Goal: Information Seeking & Learning: Learn about a topic

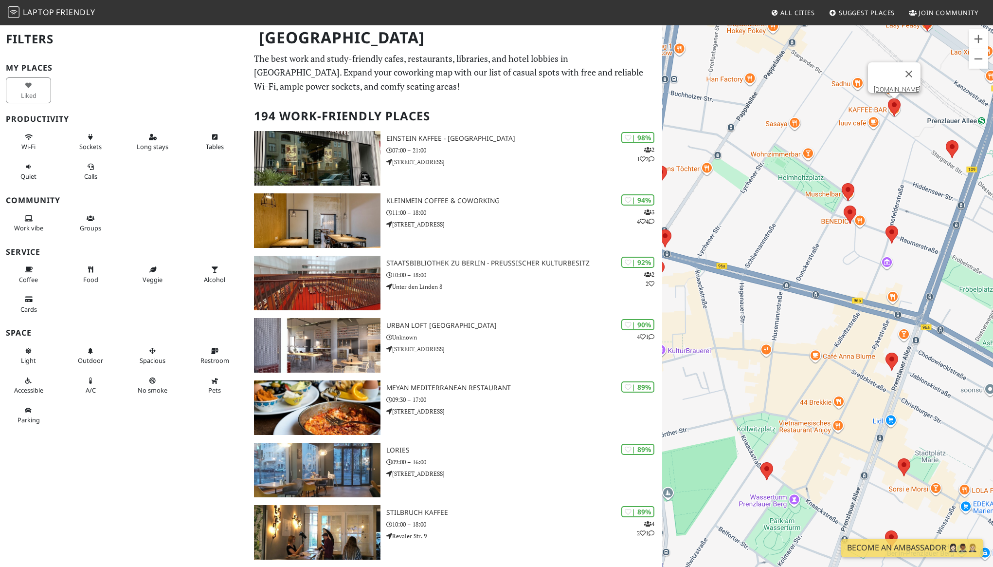
click at [888, 98] on area at bounding box center [888, 98] width 0 height 0
click at [893, 86] on link "KAFFEE.BAR" at bounding box center [897, 89] width 47 height 7
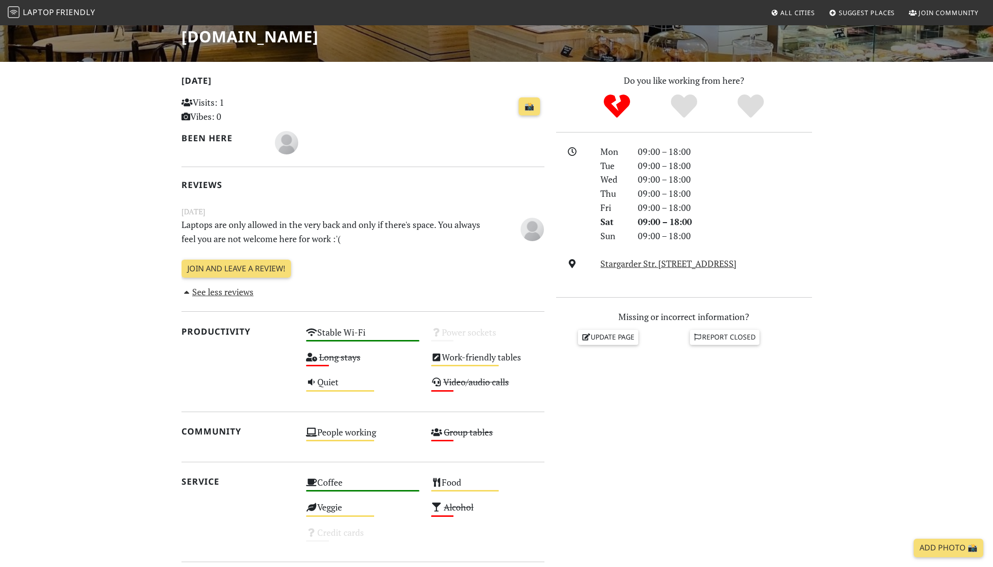
scroll to position [165, 0]
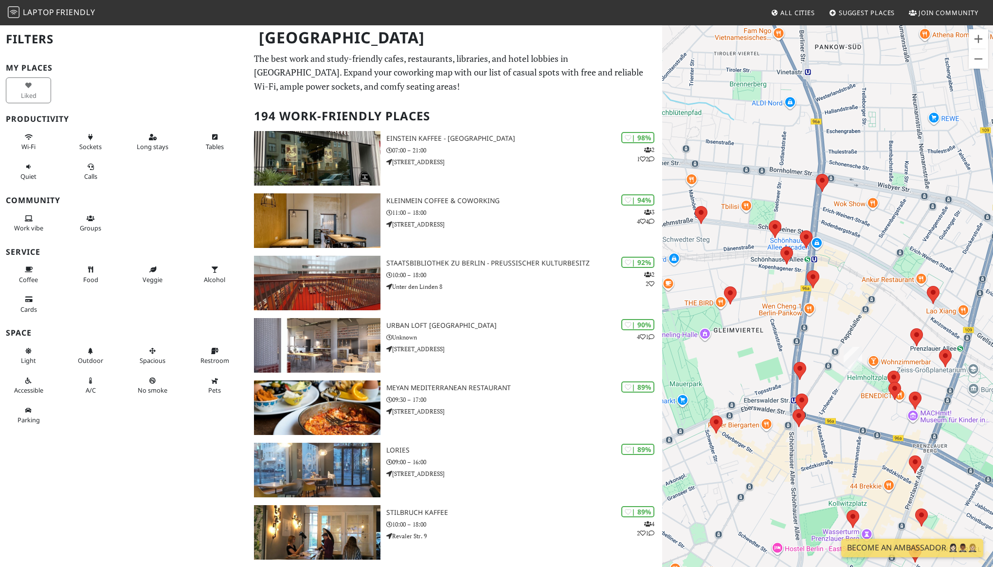
drag, startPoint x: 850, startPoint y: 284, endPoint x: 752, endPoint y: 329, distance: 107.8
click at [752, 329] on div at bounding box center [827, 307] width 331 height 567
click at [859, 354] on img at bounding box center [853, 359] width 18 height 24
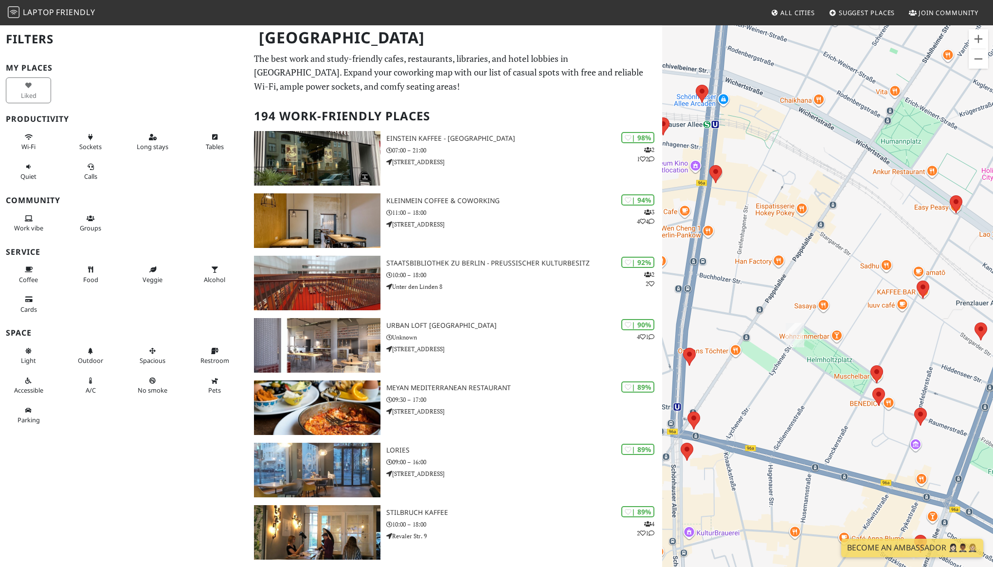
drag, startPoint x: 944, startPoint y: 367, endPoint x: 888, endPoint y: 341, distance: 61.4
click at [888, 341] on div at bounding box center [827, 307] width 331 height 567
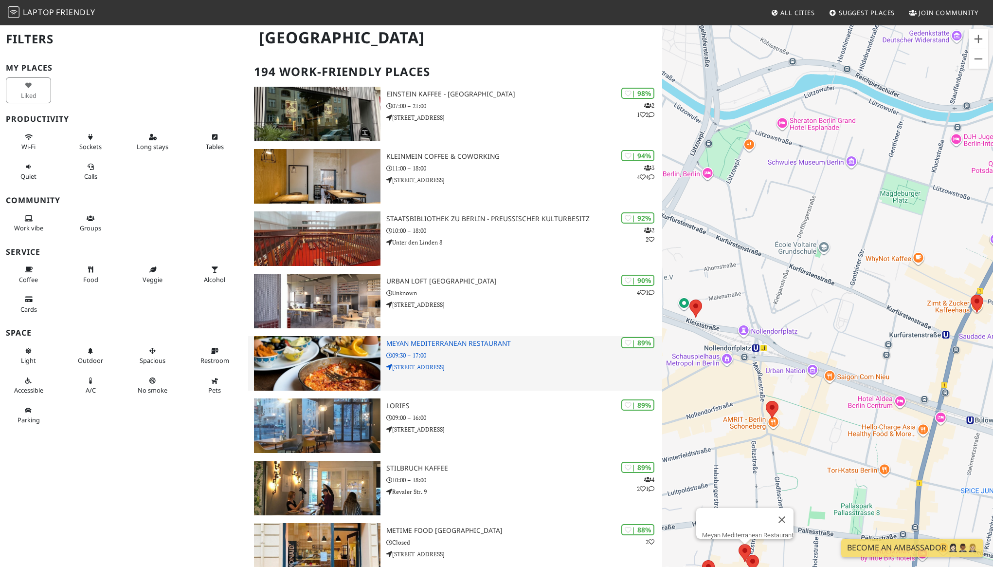
scroll to position [50, 0]
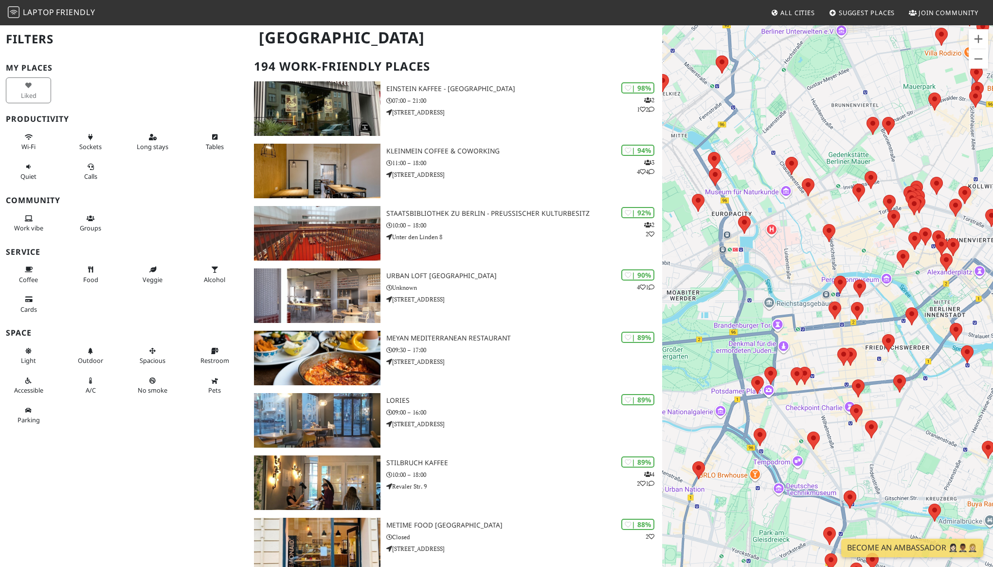
drag, startPoint x: 931, startPoint y: 252, endPoint x: 722, endPoint y: 406, distance: 259.5
click at [722, 406] on div at bounding box center [827, 307] width 331 height 567
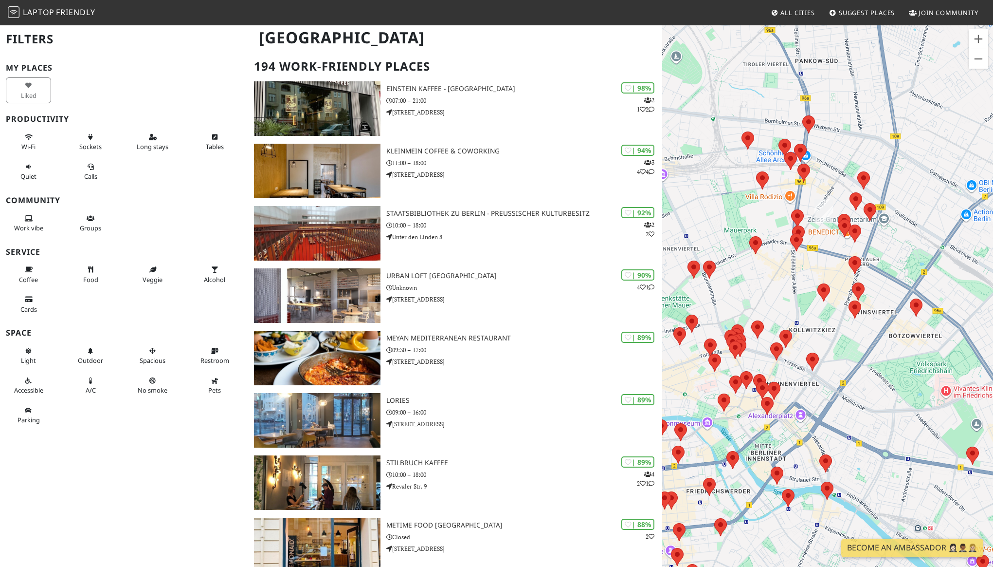
drag, startPoint x: 909, startPoint y: 196, endPoint x: 740, endPoint y: 330, distance: 215.5
click at [740, 438] on div at bounding box center [826, 438] width 331 height 0
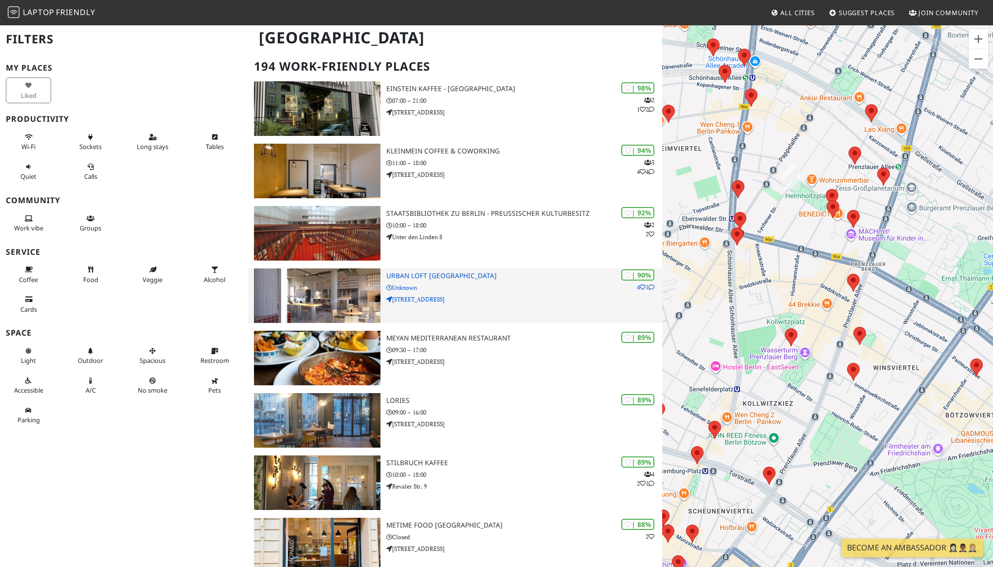
drag, startPoint x: 869, startPoint y: 193, endPoint x: 601, endPoint y: 304, distance: 290.1
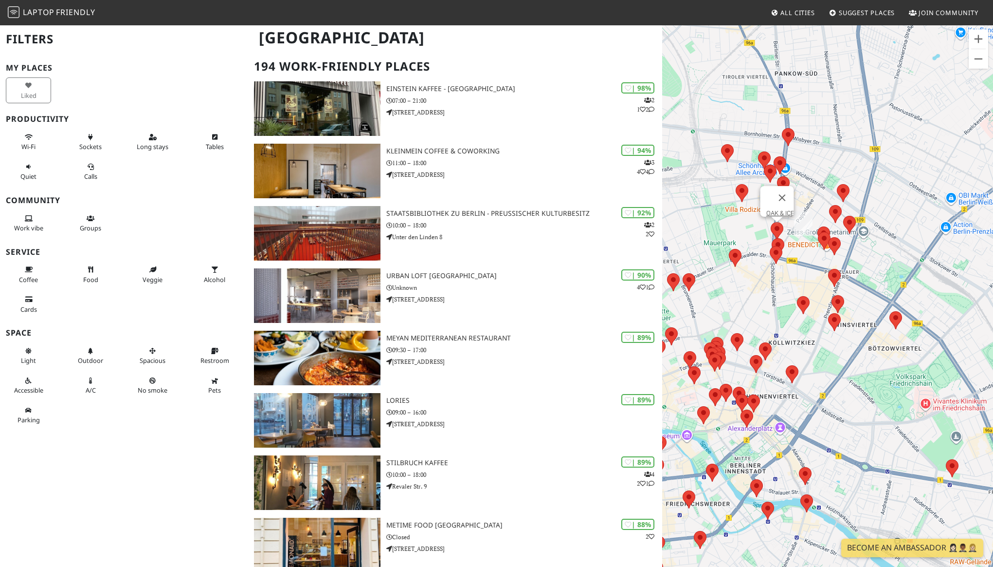
click at [771, 222] on area at bounding box center [771, 222] width 0 height 0
click at [783, 209] on link "OAK & ICE" at bounding box center [780, 212] width 28 height 7
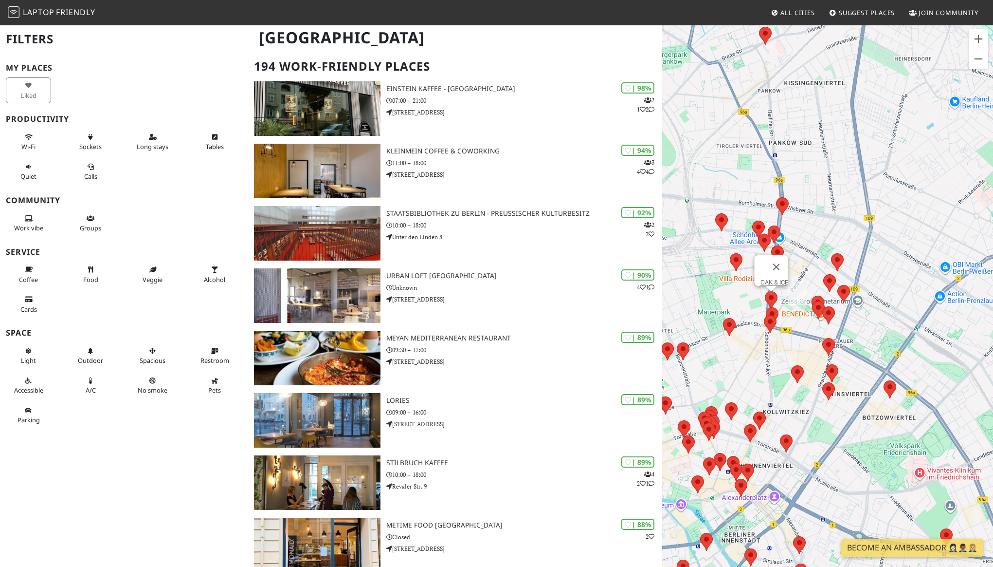
drag, startPoint x: 927, startPoint y: 300, endPoint x: 711, endPoint y: 369, distance: 226.9
click at [711, 369] on div "OAK & ICE" at bounding box center [827, 307] width 331 height 567
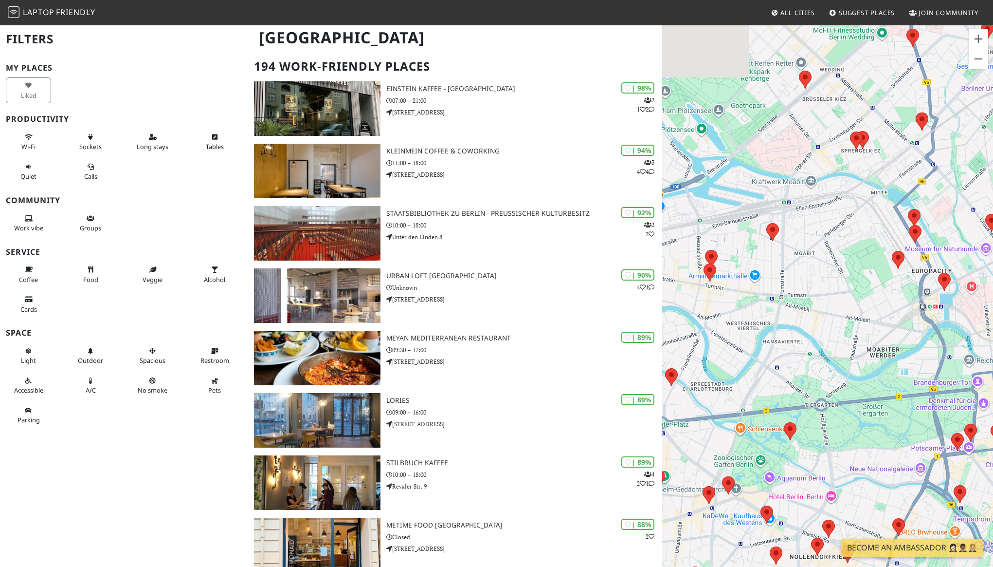
drag, startPoint x: 824, startPoint y: 298, endPoint x: 702, endPoint y: 391, distance: 153.1
click at [702, 391] on div "OAK & ICE" at bounding box center [827, 307] width 331 height 567
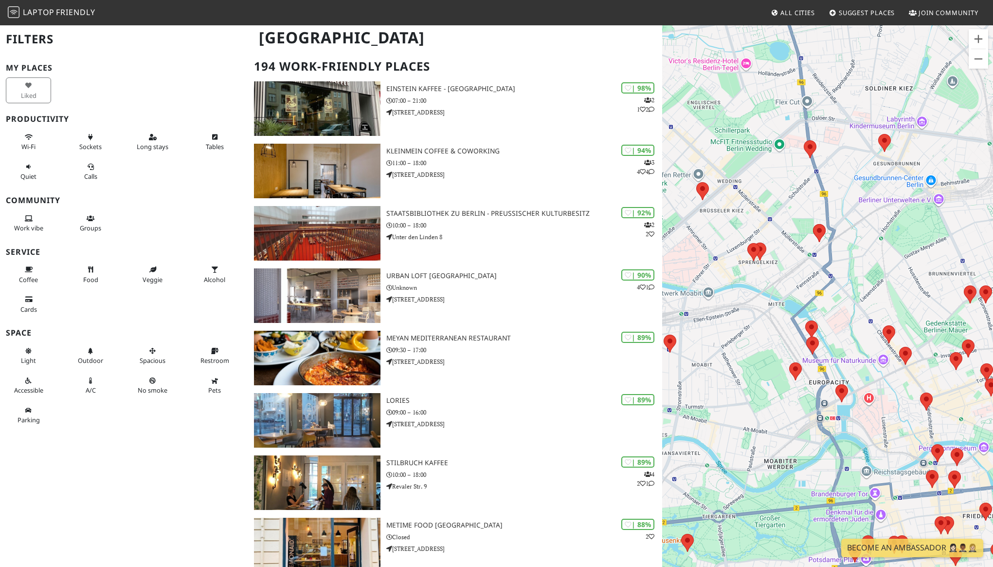
drag, startPoint x: 868, startPoint y: 175, endPoint x: 811, endPoint y: 271, distance: 111.7
click at [811, 271] on div "OAK & ICE" at bounding box center [827, 307] width 331 height 567
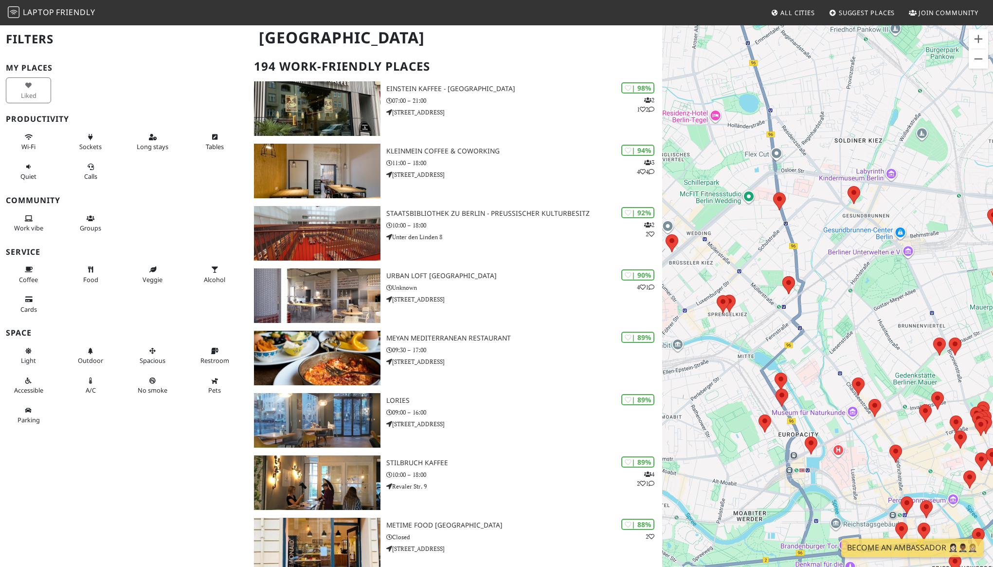
click at [946, 10] on span "Join Community" at bounding box center [949, 12] width 60 height 9
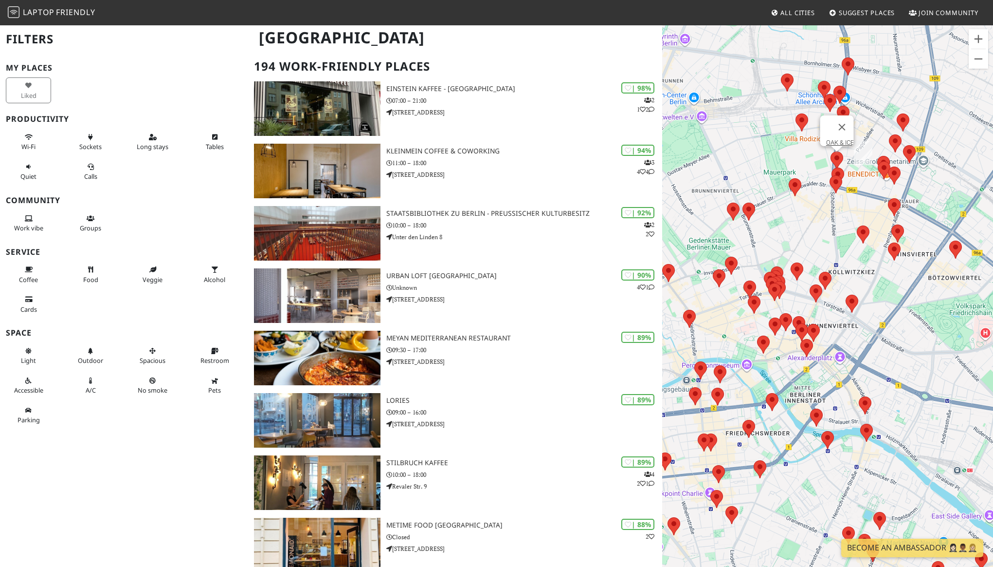
drag, startPoint x: 843, startPoint y: 339, endPoint x: 682, endPoint y: 185, distance: 222.7
click at [682, 185] on div "OAK & ICE" at bounding box center [827, 307] width 331 height 567
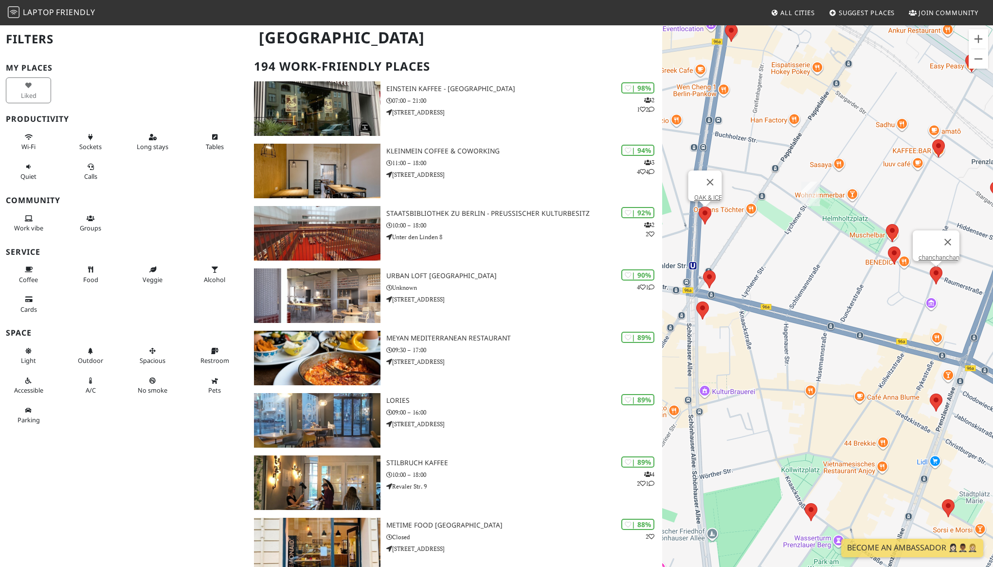
click at [930, 266] on area at bounding box center [930, 266] width 0 height 0
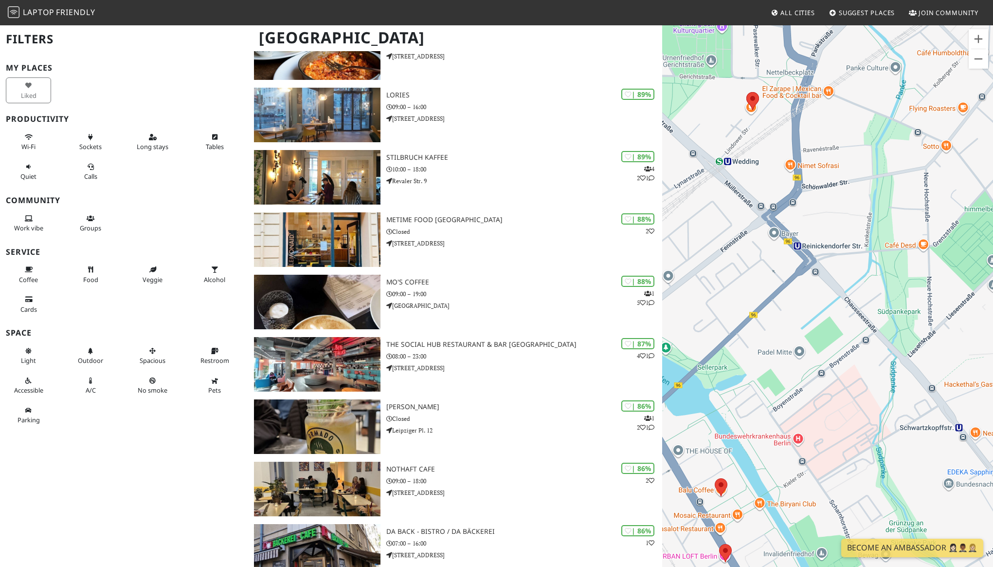
scroll to position [446, 0]
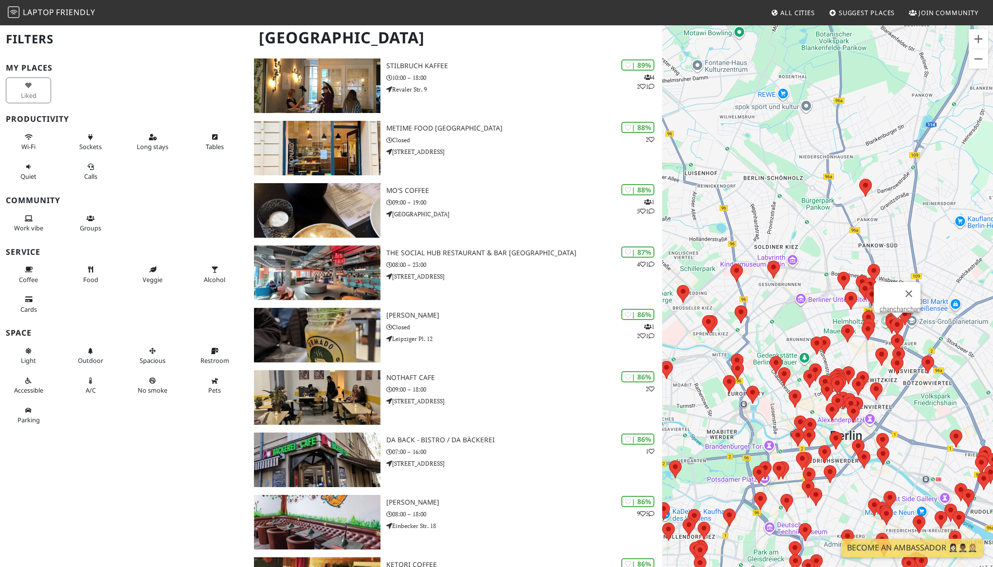
drag, startPoint x: 832, startPoint y: 147, endPoint x: 770, endPoint y: 165, distance: 64.7
click at [770, 165] on div "chanchanchan" at bounding box center [827, 307] width 331 height 567
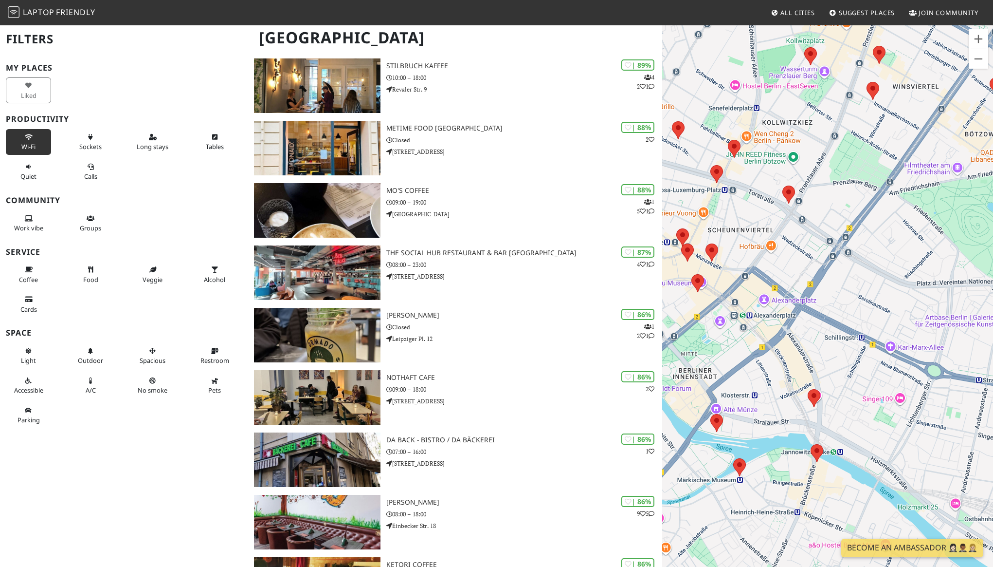
click at [28, 145] on span "Wi-Fi" at bounding box center [28, 146] width 14 height 9
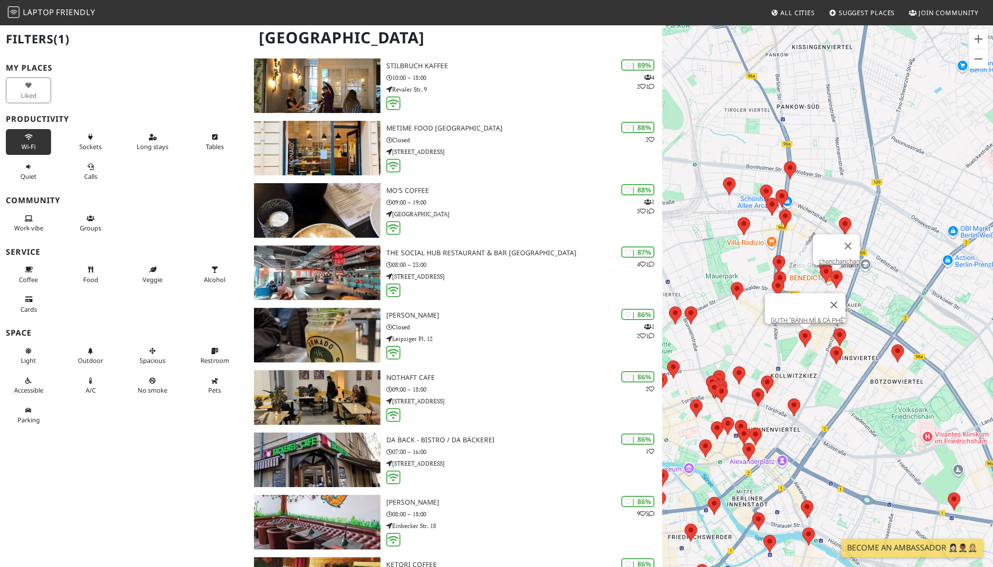
drag, startPoint x: 872, startPoint y: 79, endPoint x: 808, endPoint y: 332, distance: 261.6
click at [799, 329] on area at bounding box center [799, 329] width 0 height 0
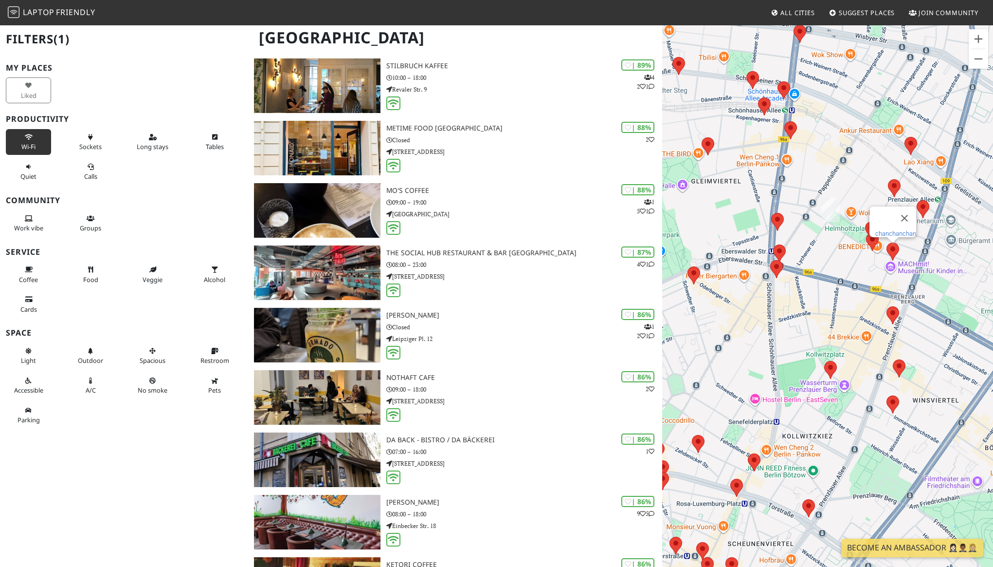
click at [894, 230] on link "chanchanchan" at bounding box center [896, 233] width 41 height 7
click at [888, 179] on area at bounding box center [888, 179] width 0 height 0
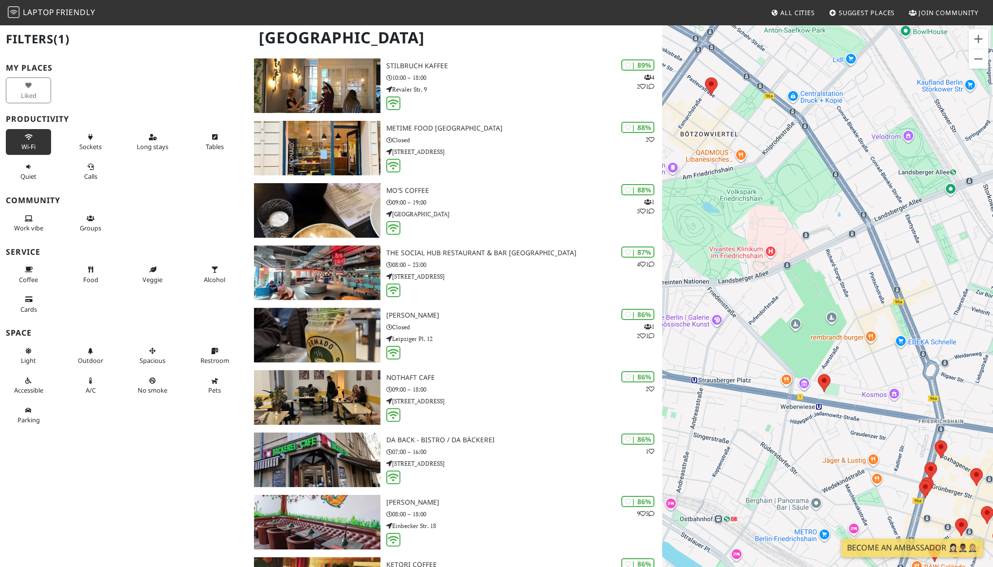
click at [939, 11] on span "Join Community" at bounding box center [949, 12] width 60 height 9
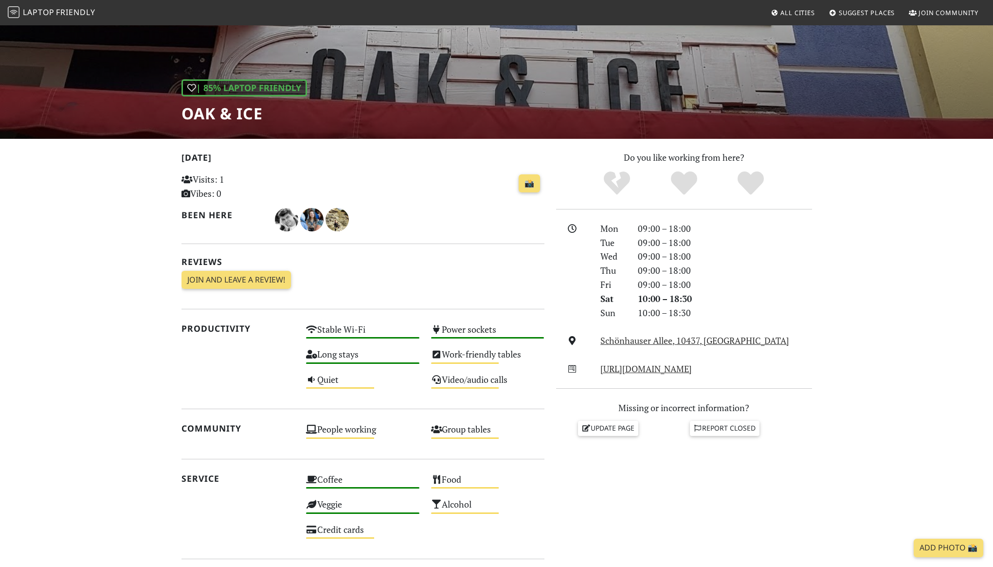
scroll to position [66, 0]
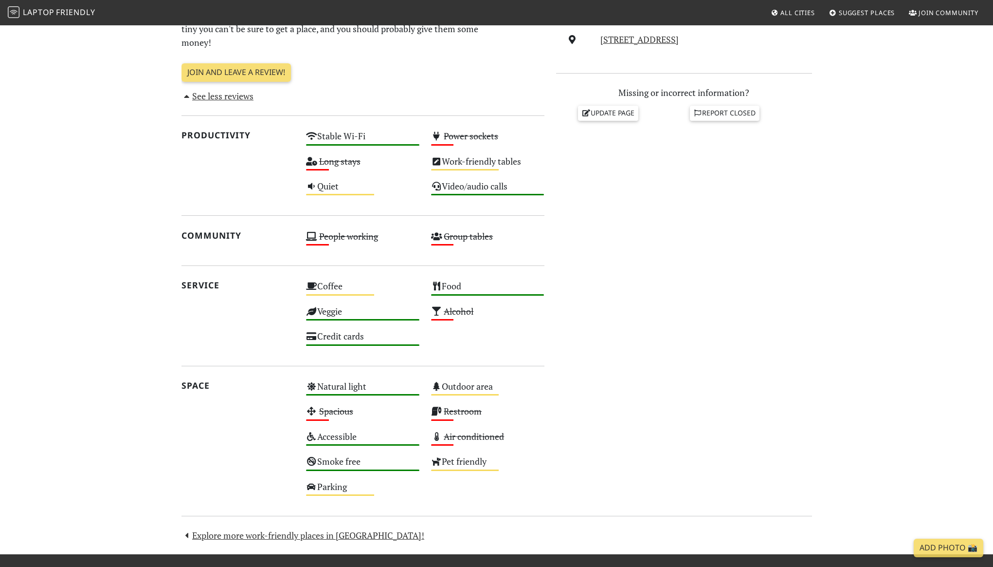
scroll to position [391, 0]
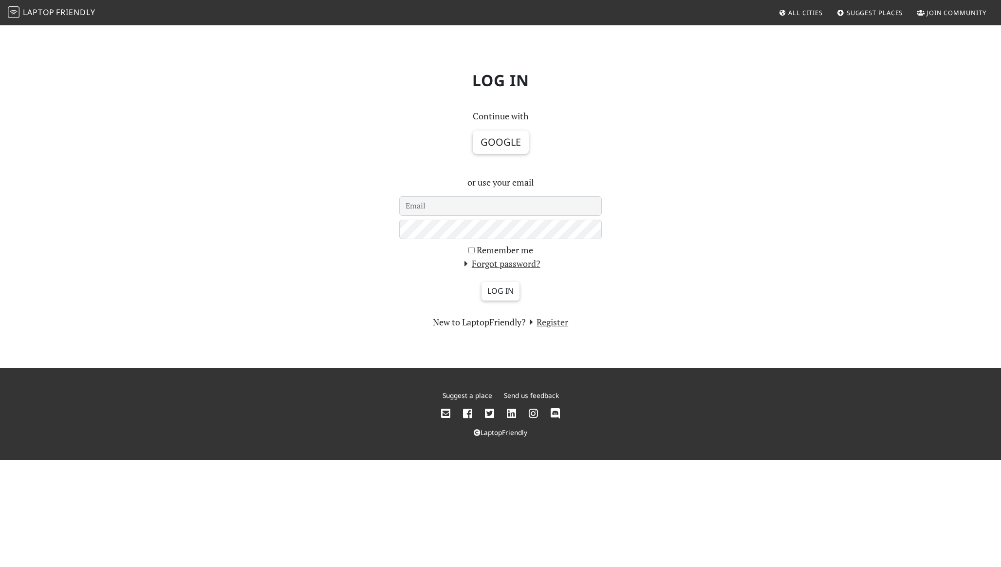
click at [36, 11] on span "Laptop" at bounding box center [39, 12] width 32 height 11
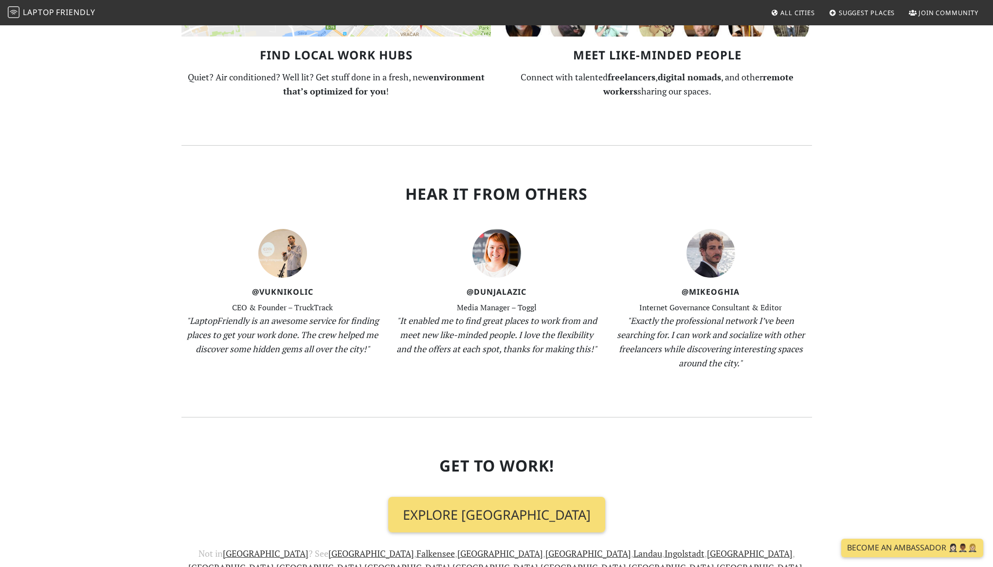
scroll to position [987, 0]
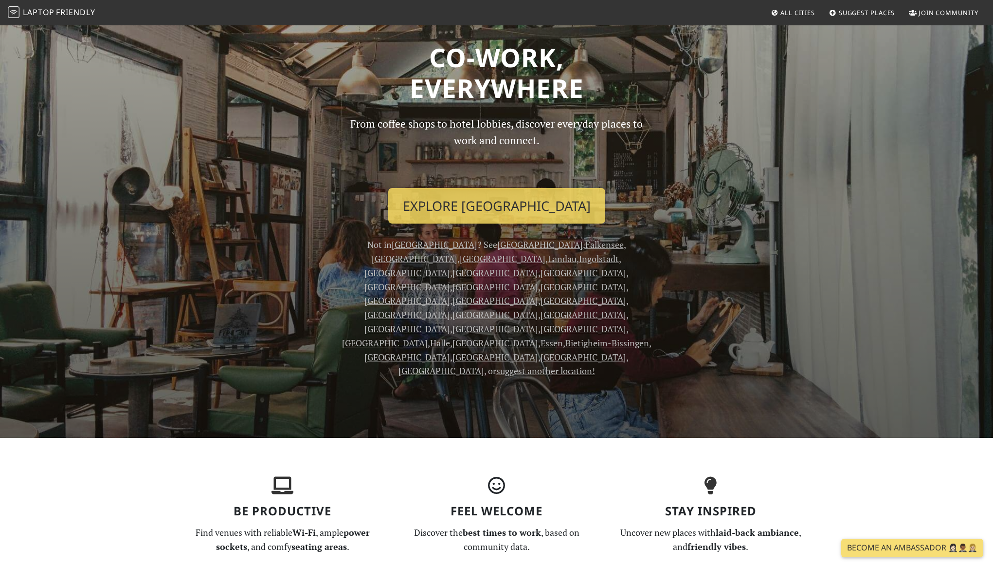
scroll to position [0, 0]
